Goal: Task Accomplishment & Management: Manage account settings

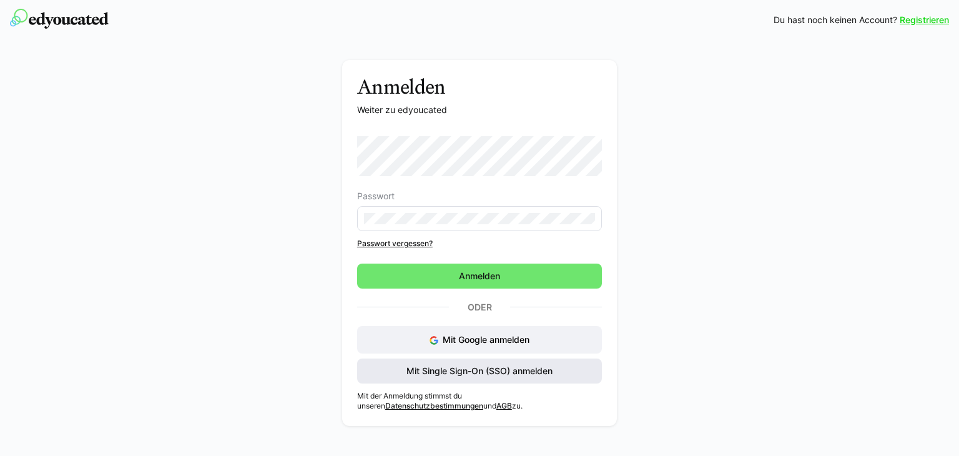
click at [455, 371] on span "Mit Single Sign-On (SSO) anmelden" at bounding box center [480, 371] width 150 height 12
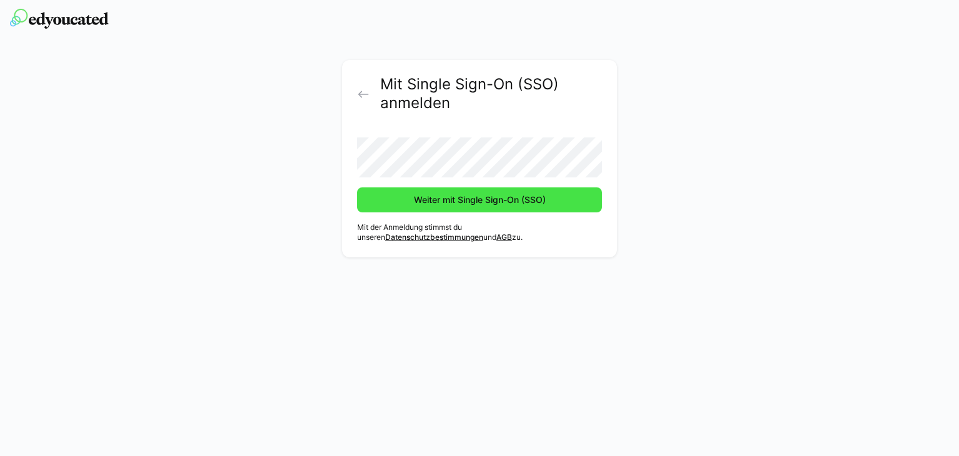
click at [441, 199] on span "Weiter mit Single Sign-On (SSO)" at bounding box center [479, 200] width 135 height 12
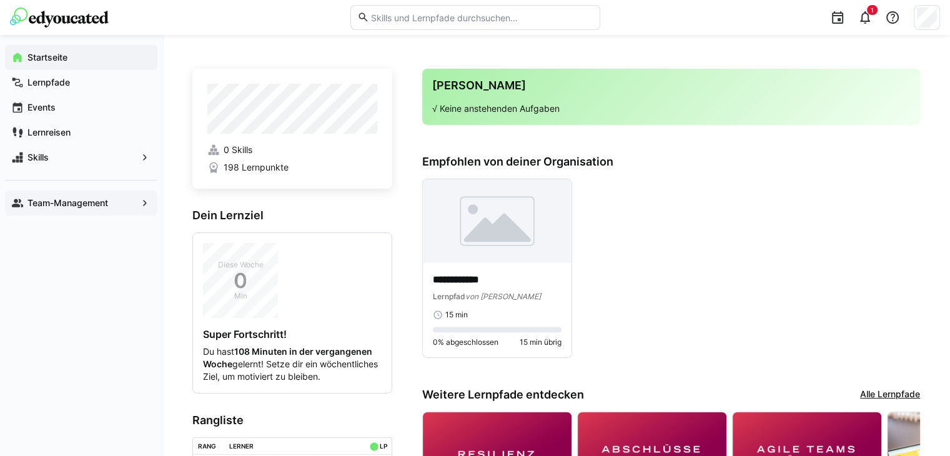
click at [0, 0] on app-navigation-label "Team-Management" at bounding box center [0, 0] width 0 height 0
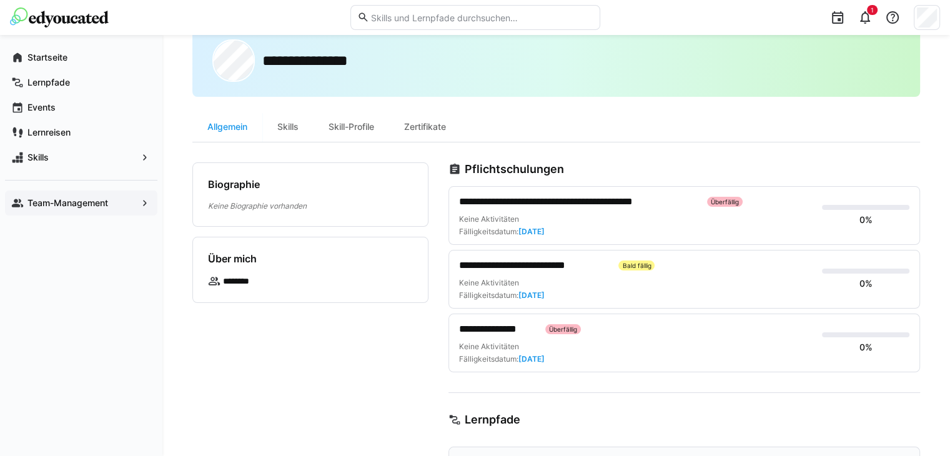
scroll to position [62, 0]
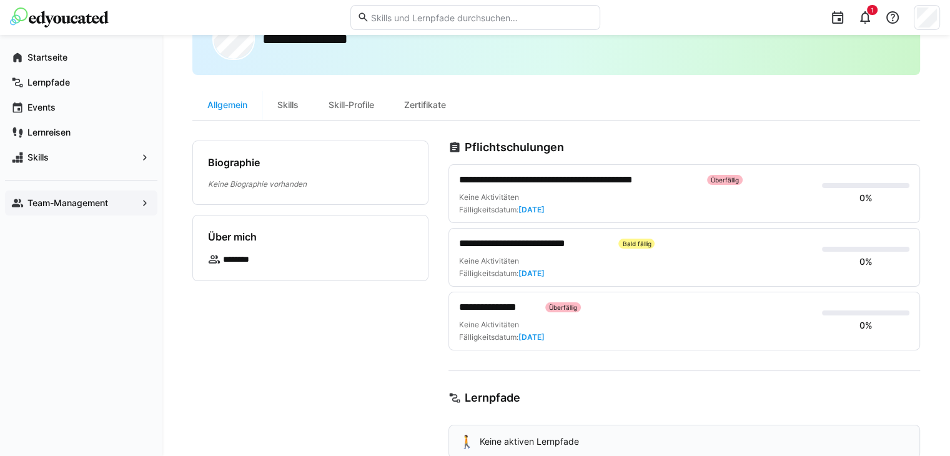
click at [222, 334] on div "Biographie [PERSON_NAME] Biographie vorhanden Über mich ********" at bounding box center [310, 414] width 236 height 549
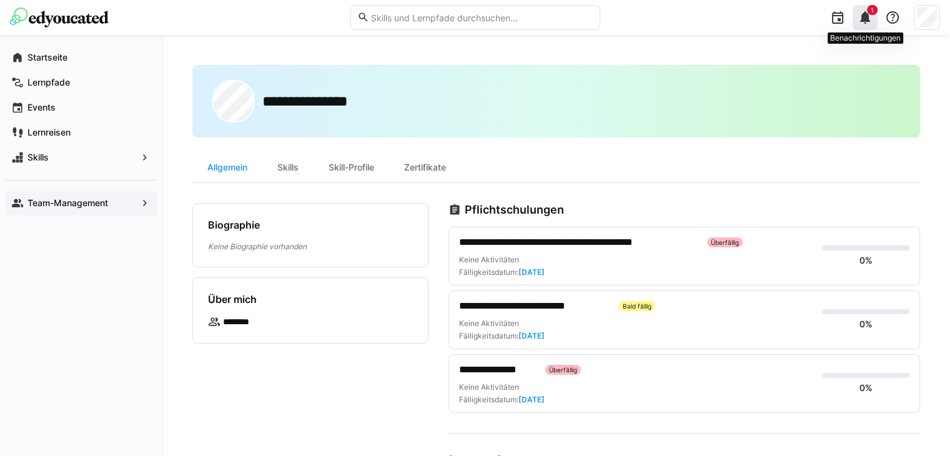
click at [863, 17] on eds-icon at bounding box center [864, 17] width 15 height 15
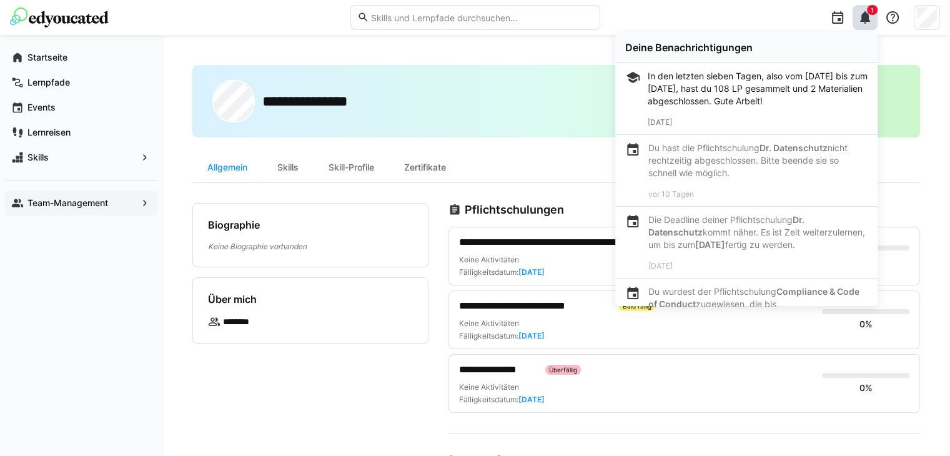
click at [0, 0] on app-navigation-label "Team-Management" at bounding box center [0, 0] width 0 height 0
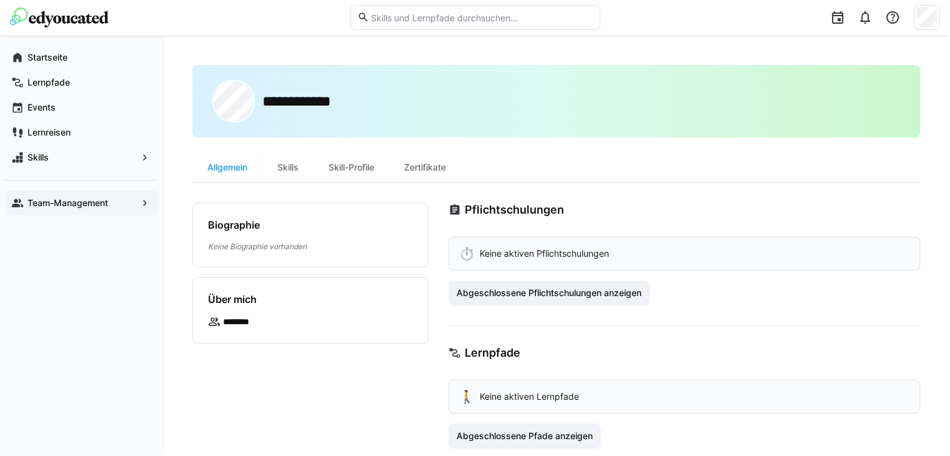
click at [0, 0] on app-navigation-label "Team-Management" at bounding box center [0, 0] width 0 height 0
